Goal: Information Seeking & Learning: Learn about a topic

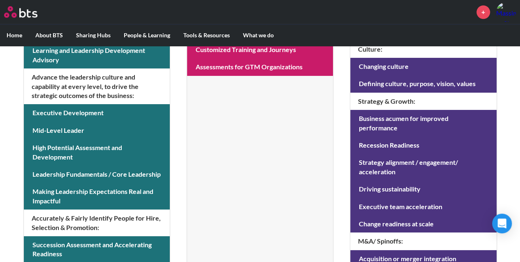
scroll to position [341, 0]
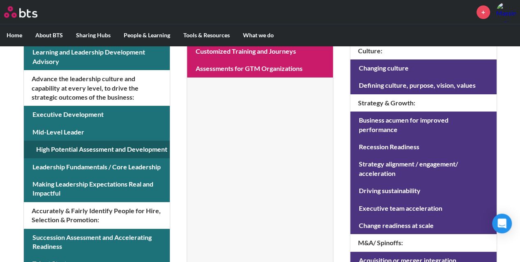
click at [73, 155] on link at bounding box center [97, 149] width 146 height 17
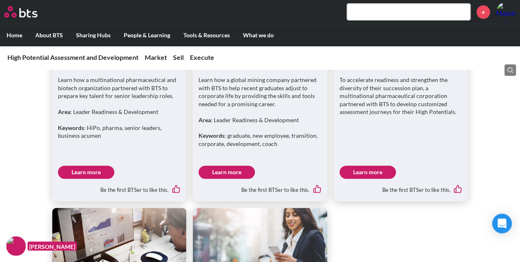
scroll to position [1641, 0]
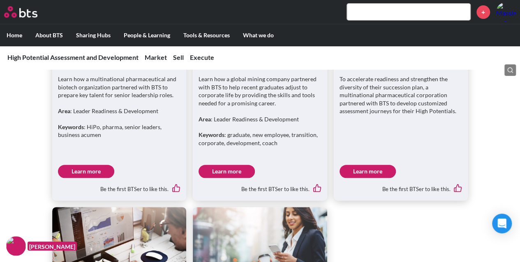
click at [360, 172] on link "Learn more" at bounding box center [367, 171] width 56 height 13
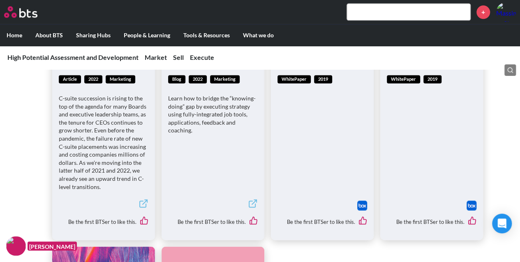
scroll to position [2101, 0]
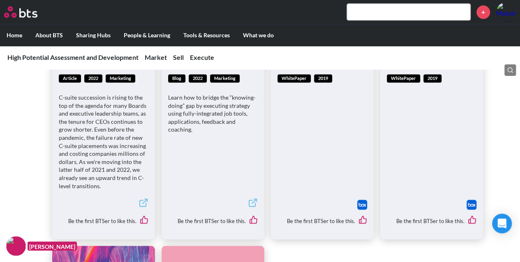
click at [361, 207] on img at bounding box center [362, 205] width 10 height 10
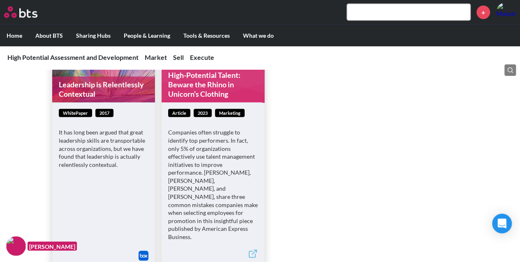
scroll to position [2337, 0]
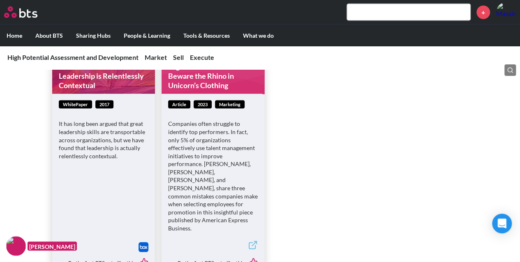
click at [251, 240] on icon at bounding box center [253, 245] width 10 height 10
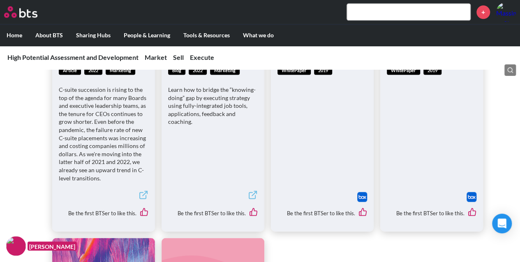
scroll to position [2107, 0]
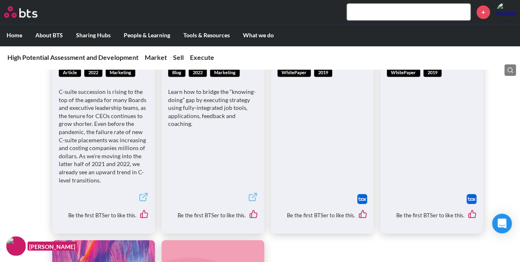
click at [469, 198] on img at bounding box center [471, 199] width 10 height 10
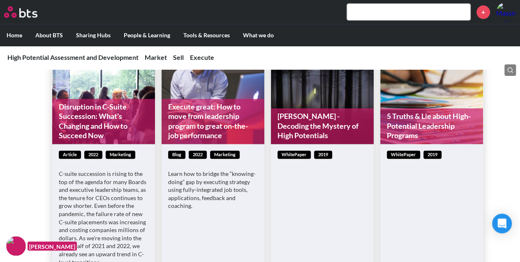
scroll to position [2008, 0]
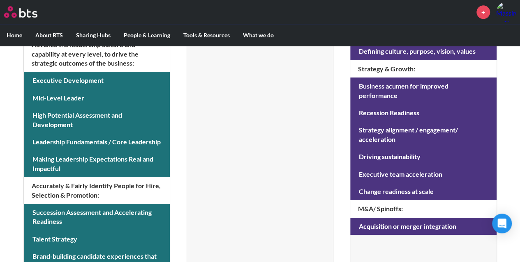
scroll to position [374, 0]
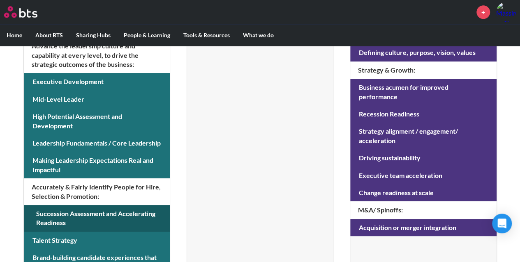
click at [100, 218] on link at bounding box center [97, 218] width 146 height 27
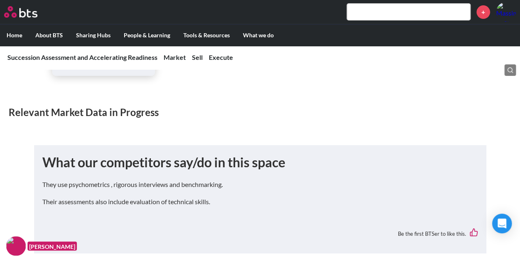
scroll to position [1396, 0]
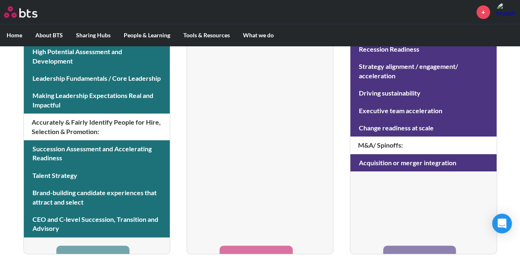
scroll to position [439, 0]
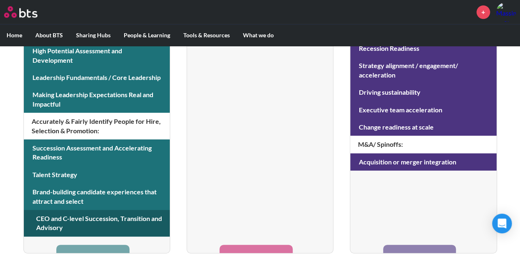
click at [78, 218] on link at bounding box center [97, 223] width 146 height 27
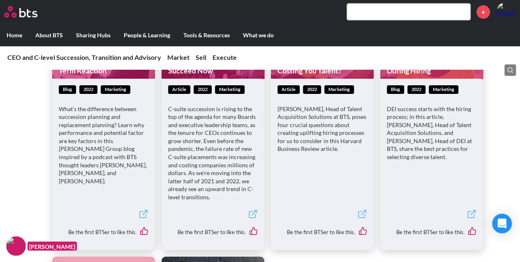
scroll to position [1280, 0]
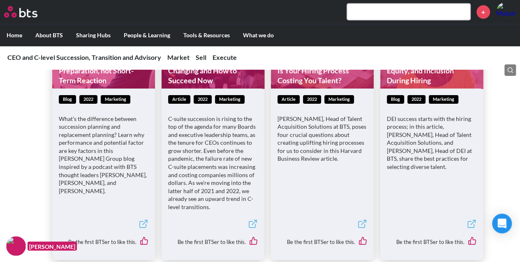
click at [250, 223] on icon at bounding box center [253, 224] width 10 height 10
click at [249, 222] on icon at bounding box center [253, 224] width 10 height 10
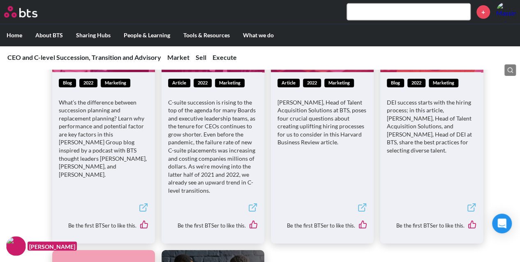
scroll to position [1313, 0]
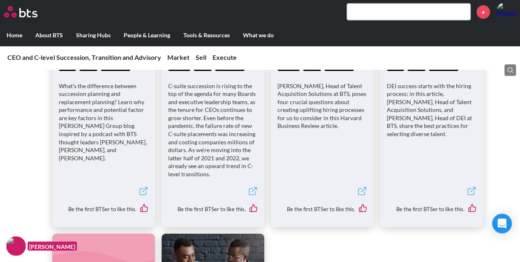
click at [359, 191] on icon at bounding box center [362, 191] width 10 height 10
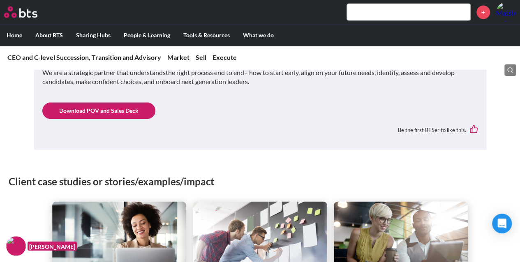
scroll to position [623, 0]
